Goal: Transaction & Acquisition: Purchase product/service

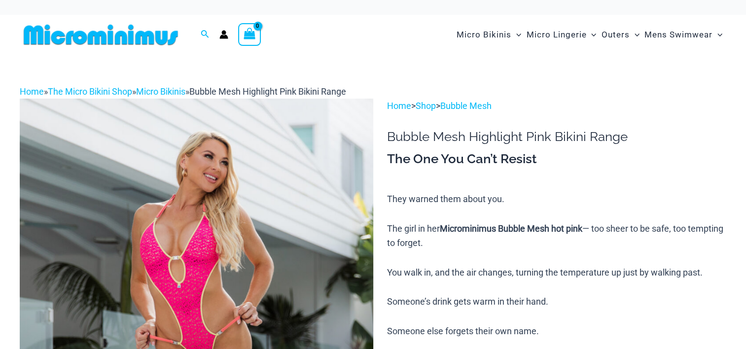
scroll to position [164, 0]
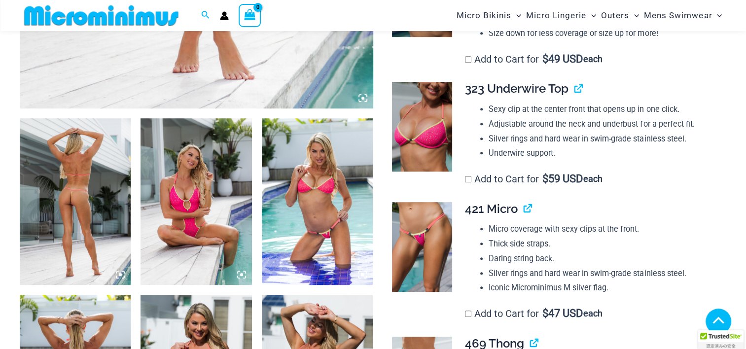
scroll to position [648, 0]
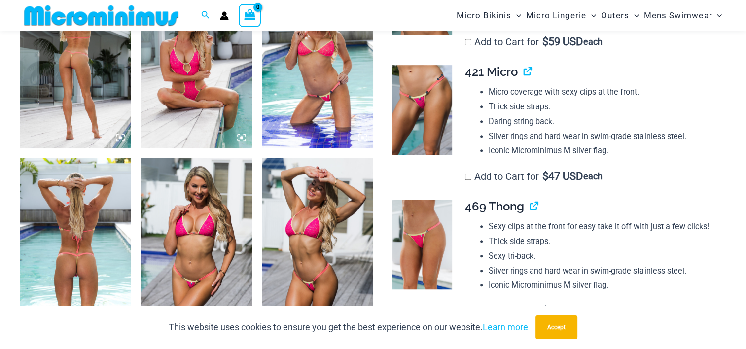
click at [433, 152] on img at bounding box center [422, 110] width 60 height 90
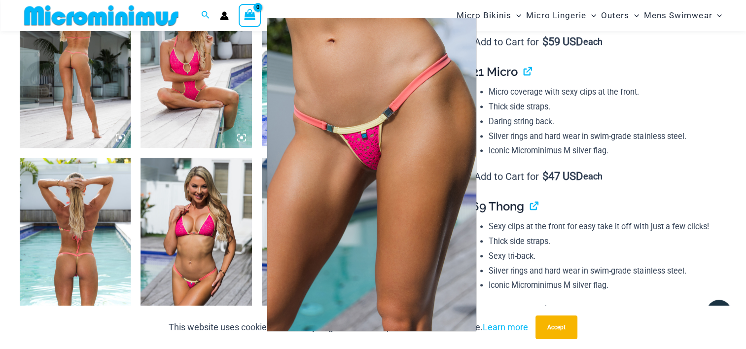
click at [409, 108] on img at bounding box center [371, 174] width 209 height 313
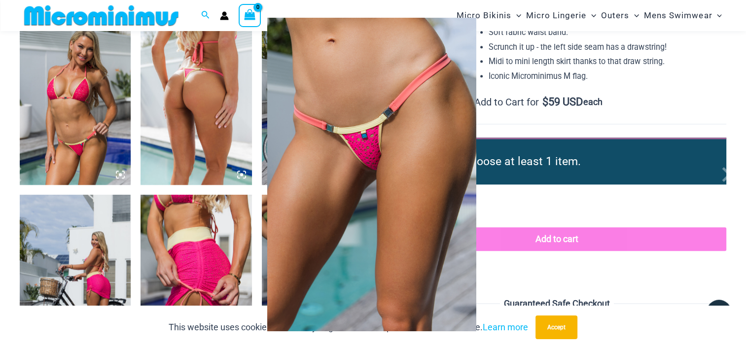
scroll to position [1469, 0]
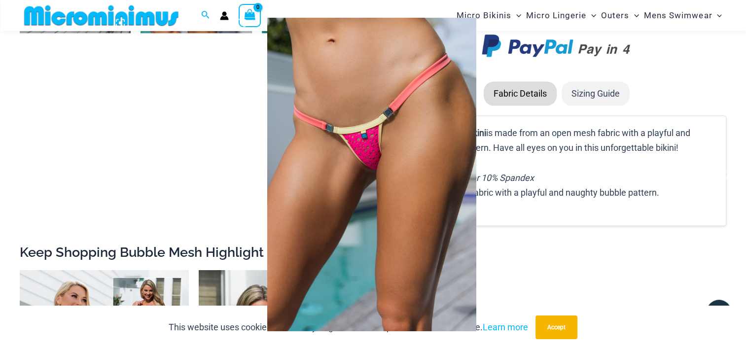
click at [394, 123] on img at bounding box center [371, 174] width 209 height 313
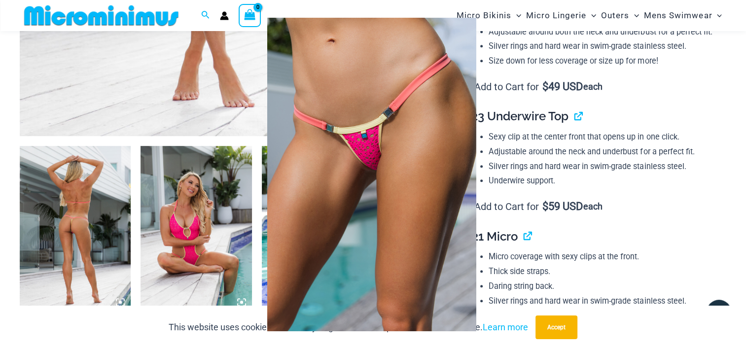
scroll to position [0, 0]
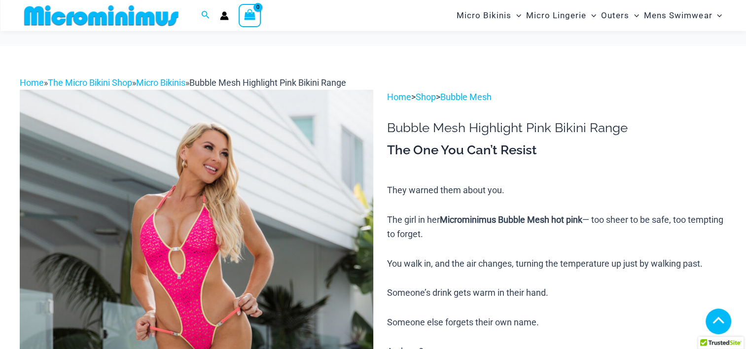
scroll to position [319, 0]
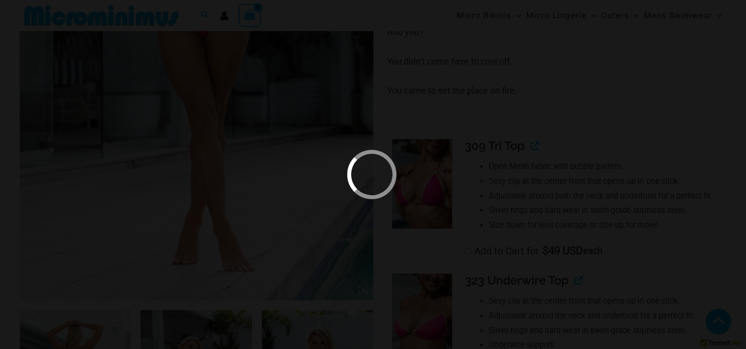
scroll to position [648, 0]
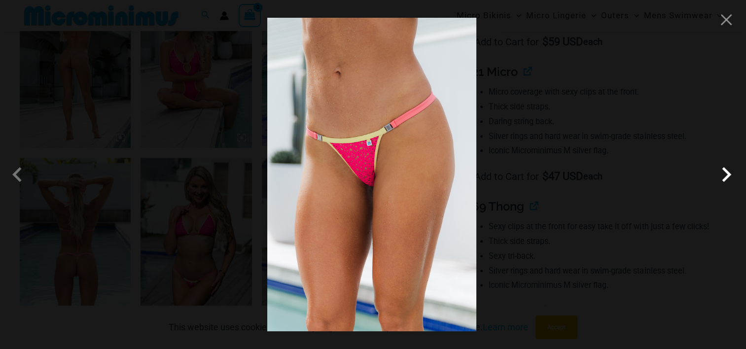
click at [472, 179] on span at bounding box center [456, 183] width 33 height 33
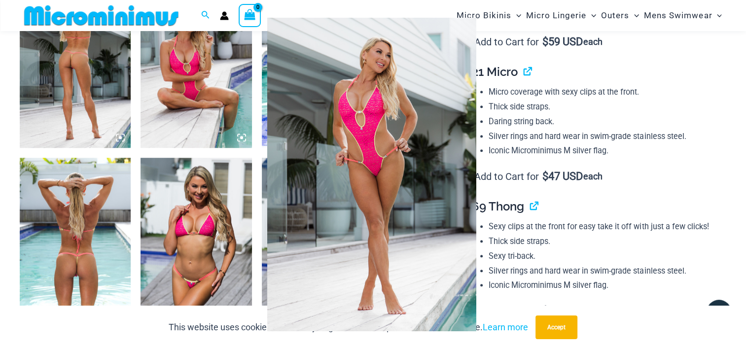
click at [472, 179] on span at bounding box center [454, 191] width 35 height 35
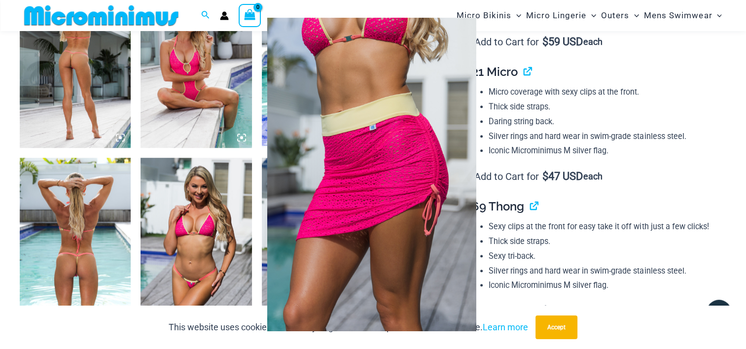
click at [472, 179] on span at bounding box center [454, 191] width 35 height 35
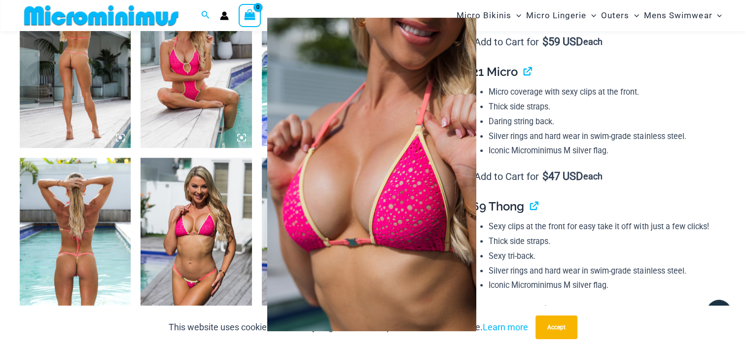
click at [471, 182] on span at bounding box center [452, 200] width 37 height 37
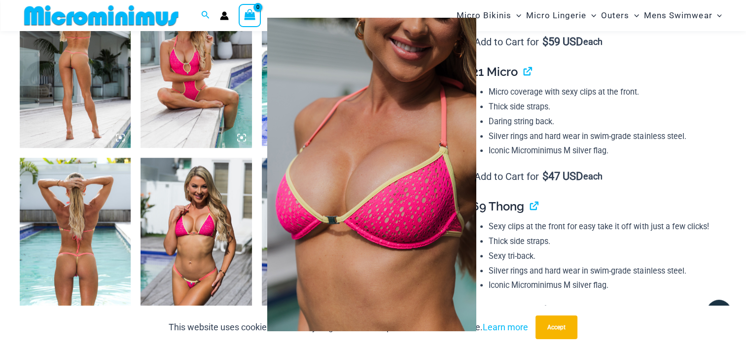
click at [469, 189] on span at bounding box center [449, 208] width 39 height 39
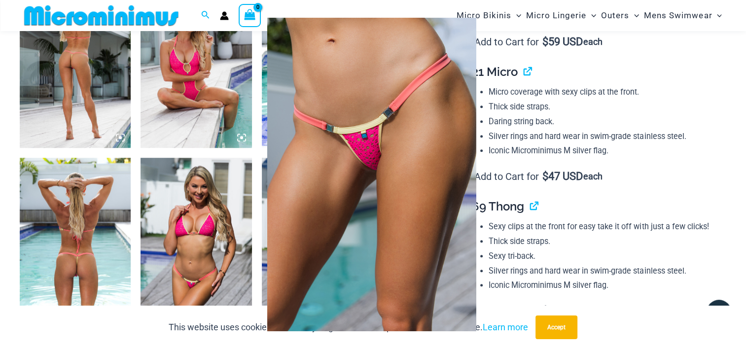
click at [207, 269] on div at bounding box center [373, 174] width 746 height 349
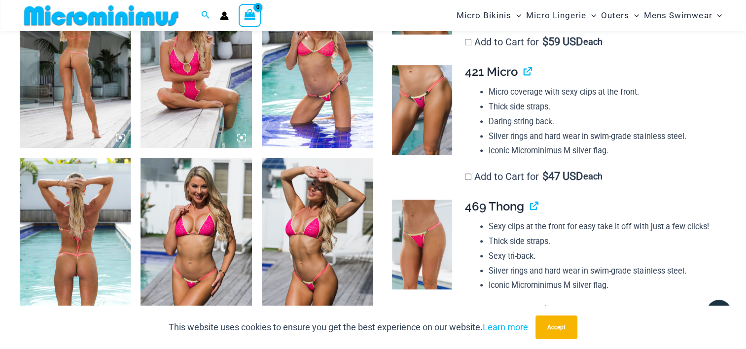
click at [211, 265] on img at bounding box center [195, 241] width 111 height 167
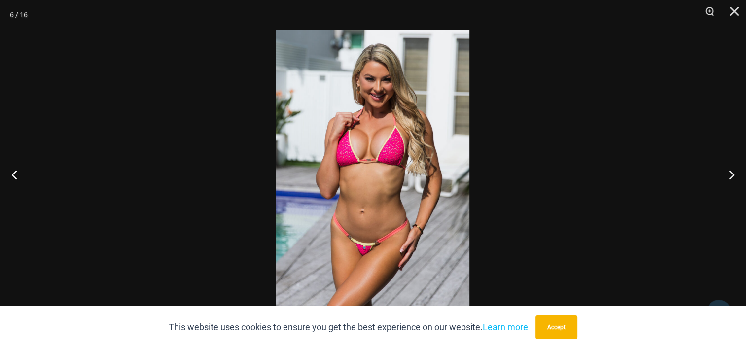
click at [339, 217] on img at bounding box center [372, 175] width 193 height 290
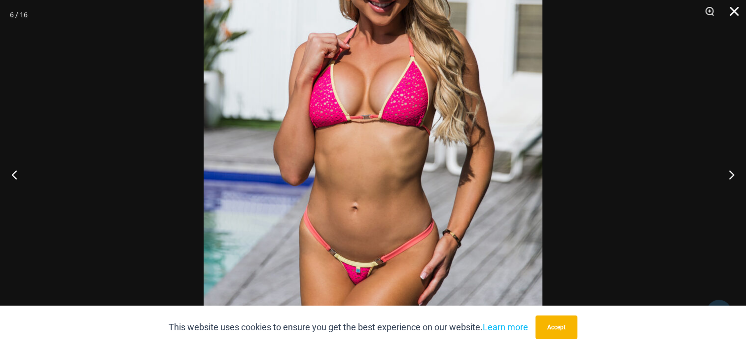
click at [735, 12] on button "Close" at bounding box center [730, 15] width 25 height 30
